Goal: Transaction & Acquisition: Book appointment/travel/reservation

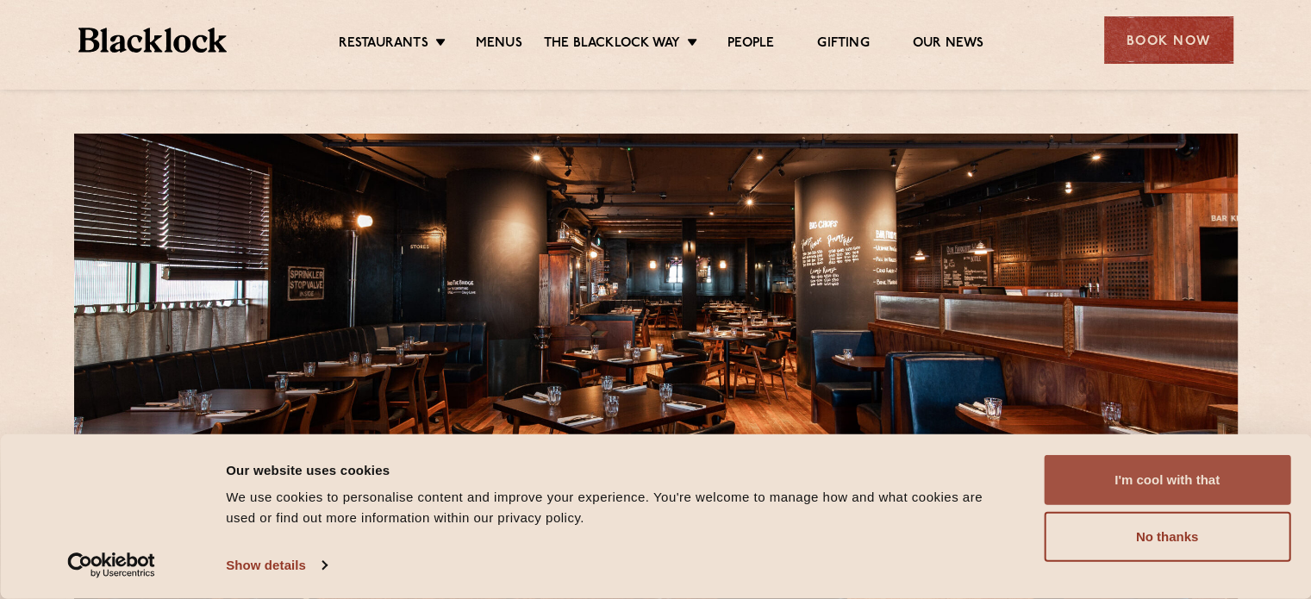
drag, startPoint x: 1134, startPoint y: 465, endPoint x: 1141, endPoint y: 168, distance: 296.6
click at [1134, 460] on button "I'm cool with that" at bounding box center [1167, 480] width 247 height 50
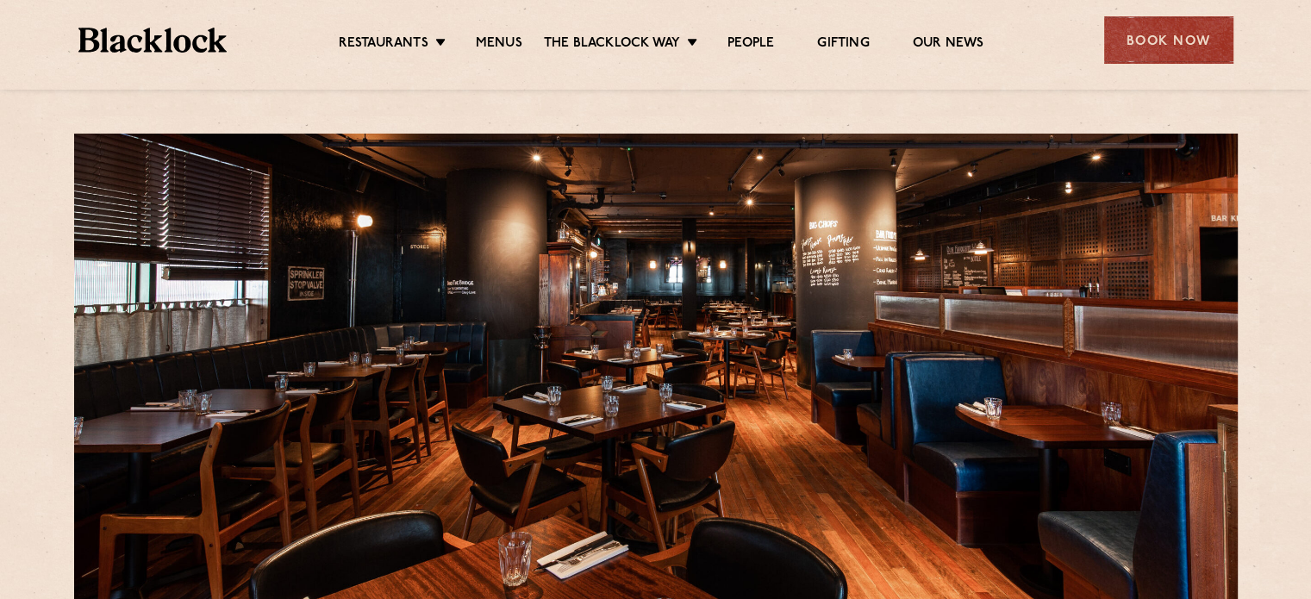
click at [1158, 69] on div "Restaurants Soho City Shoreditch Covent Garden Canary Wharf Manchester Birmingh…" at bounding box center [656, 38] width 1207 height 77
click at [1161, 39] on div "Book Now" at bounding box center [1168, 39] width 129 height 47
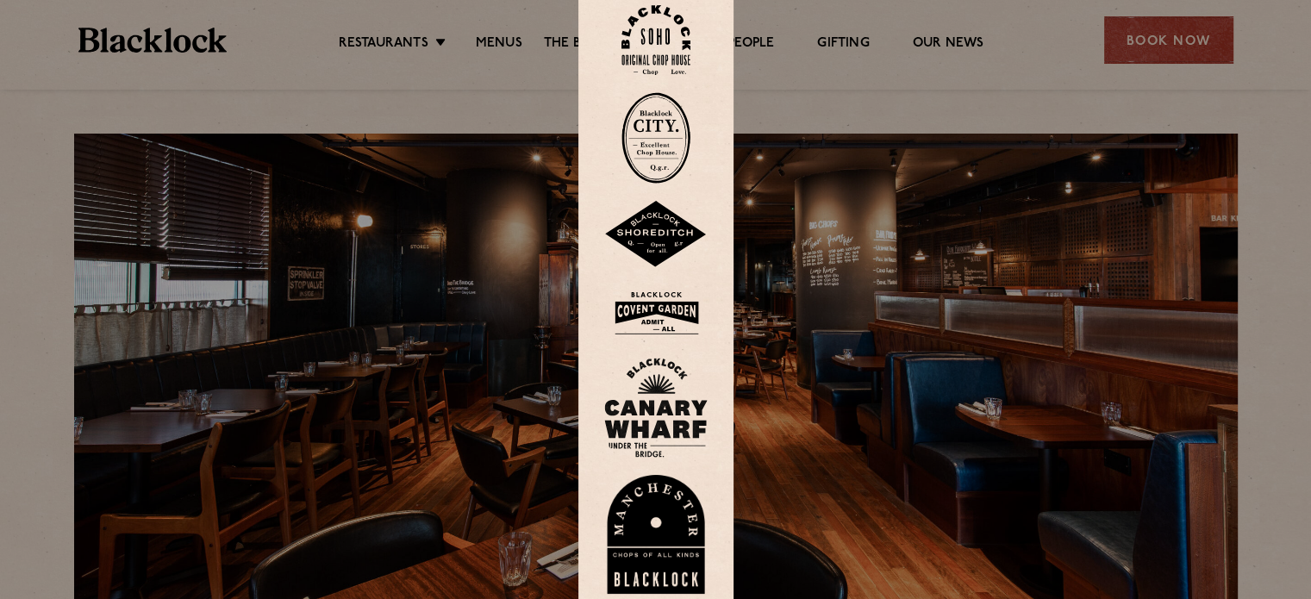
click at [724, 120] on div at bounding box center [655, 299] width 155 height 640
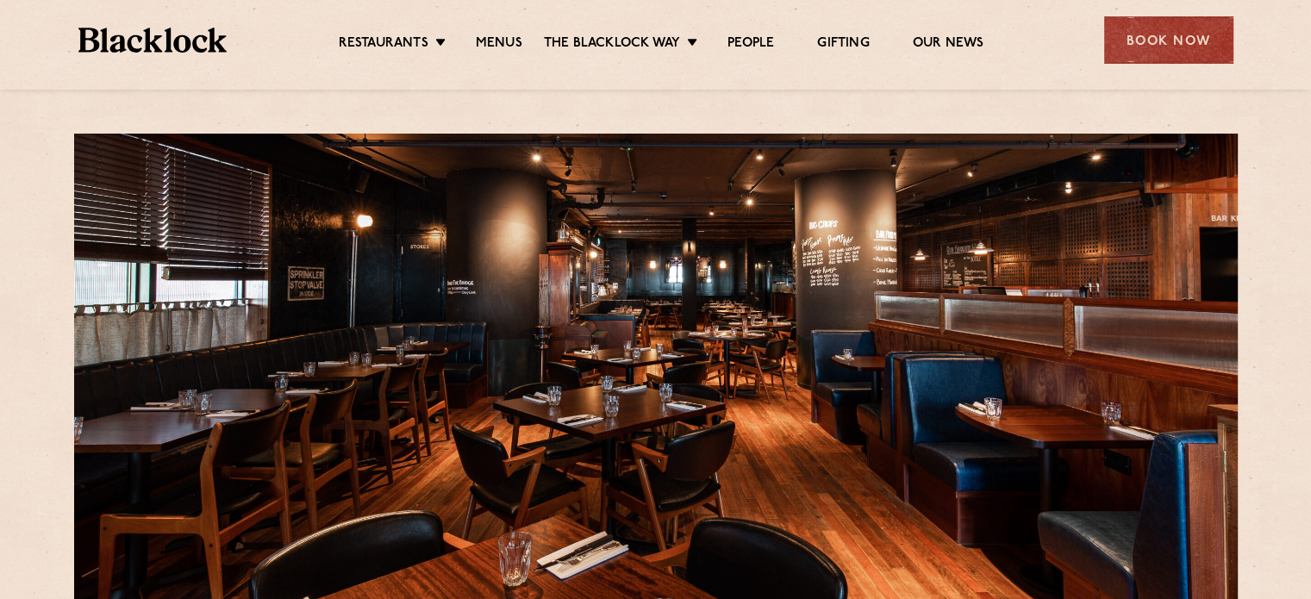
drag, startPoint x: 1158, startPoint y: 30, endPoint x: 1156, endPoint y: 40, distance: 9.8
click at [1159, 30] on div "Book Now" at bounding box center [1168, 39] width 129 height 47
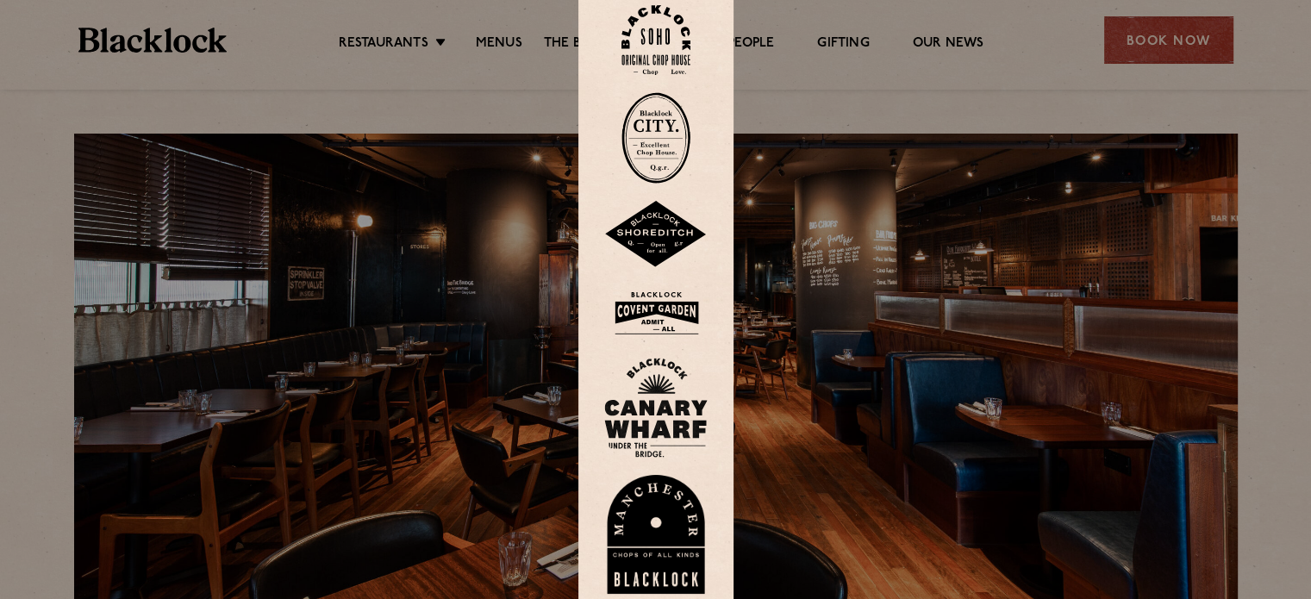
click at [690, 396] on img at bounding box center [655, 408] width 103 height 100
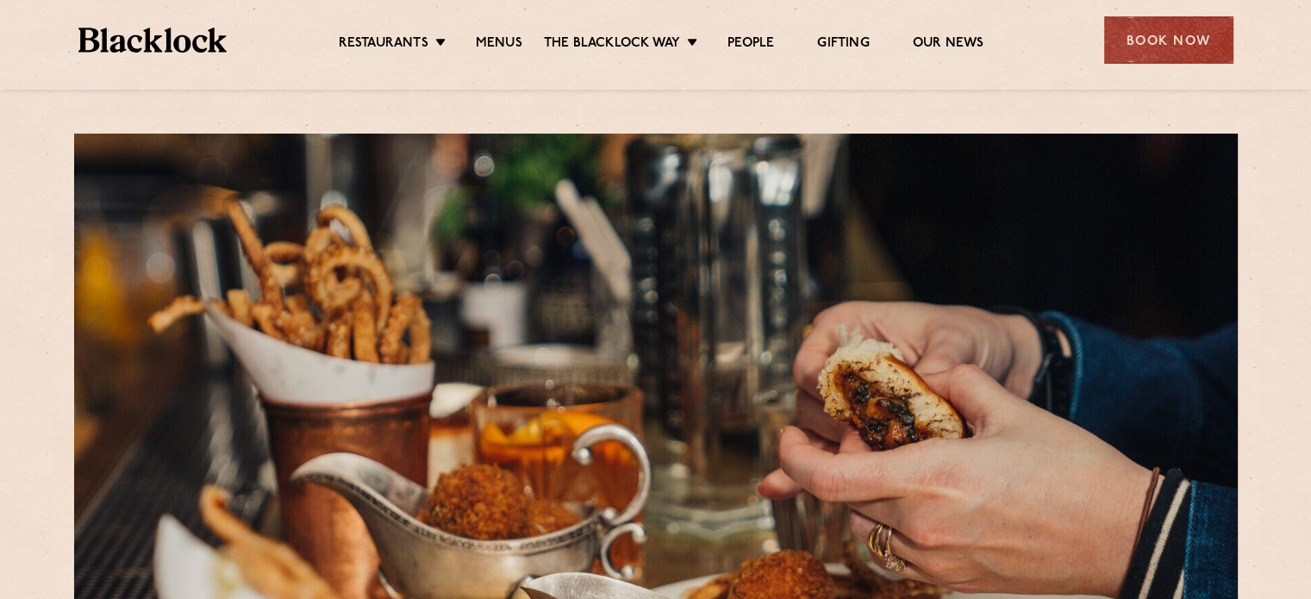
scroll to position [431, 0]
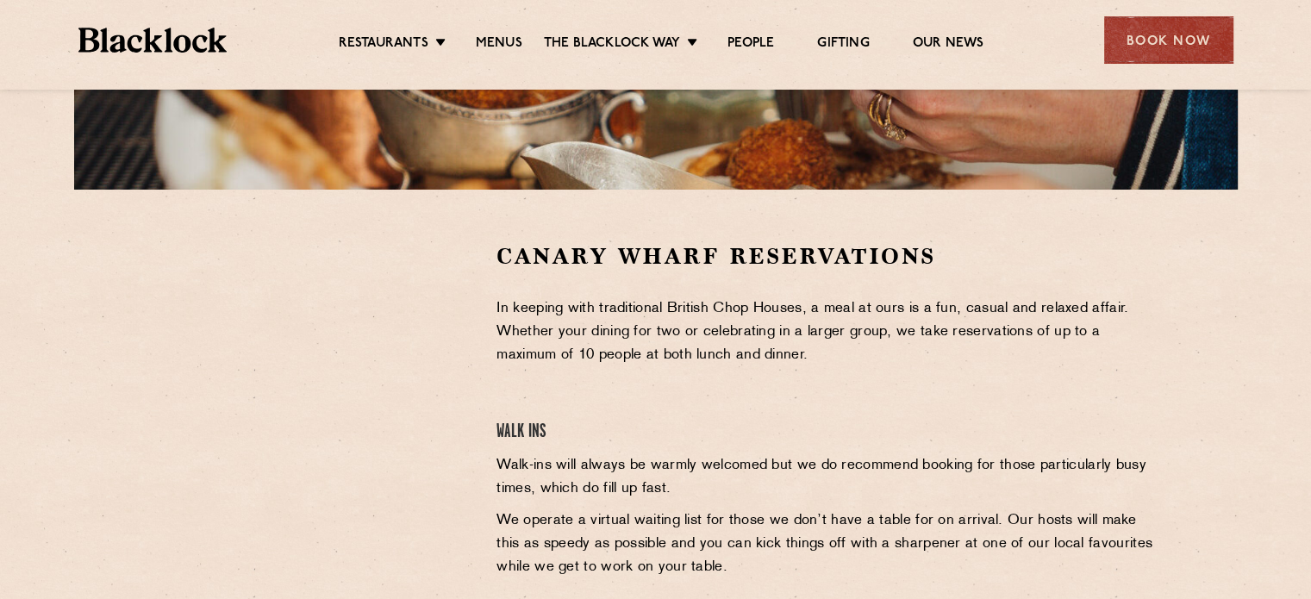
drag, startPoint x: 551, startPoint y: 446, endPoint x: 469, endPoint y: 424, distance: 84.9
click at [552, 446] on div "Canary Wharf Reservations In keeping with traditional British Chop Houses, a me…" at bounding box center [827, 497] width 687 height 513
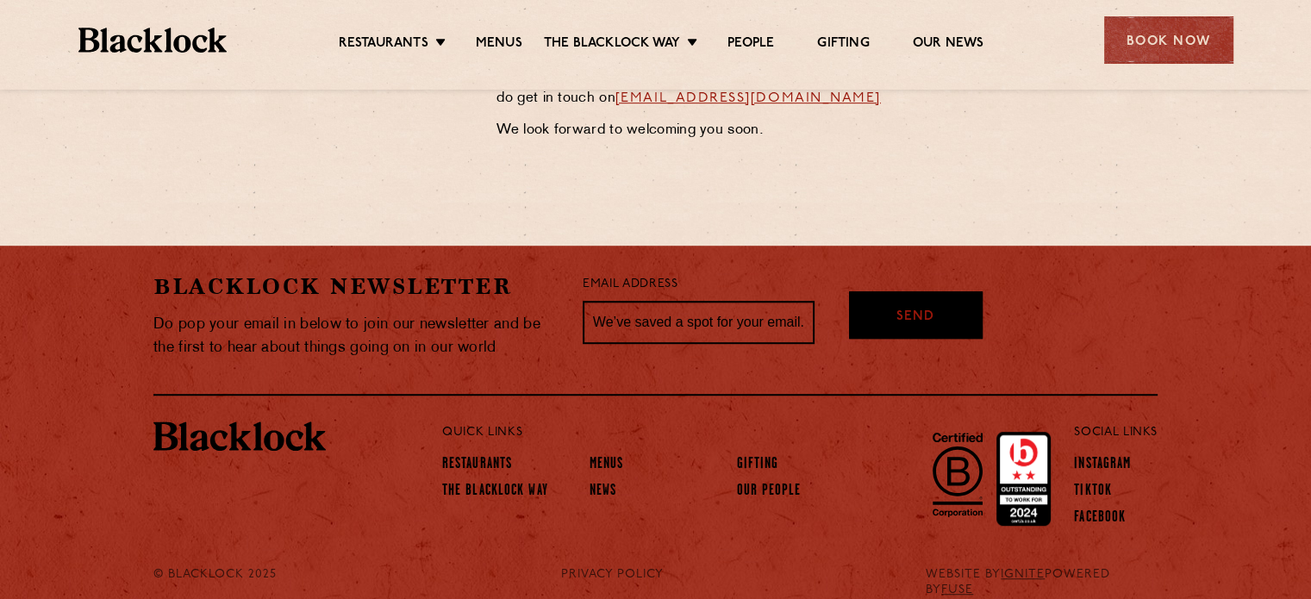
scroll to position [517, 0]
